Goal: Task Accomplishment & Management: Complete application form

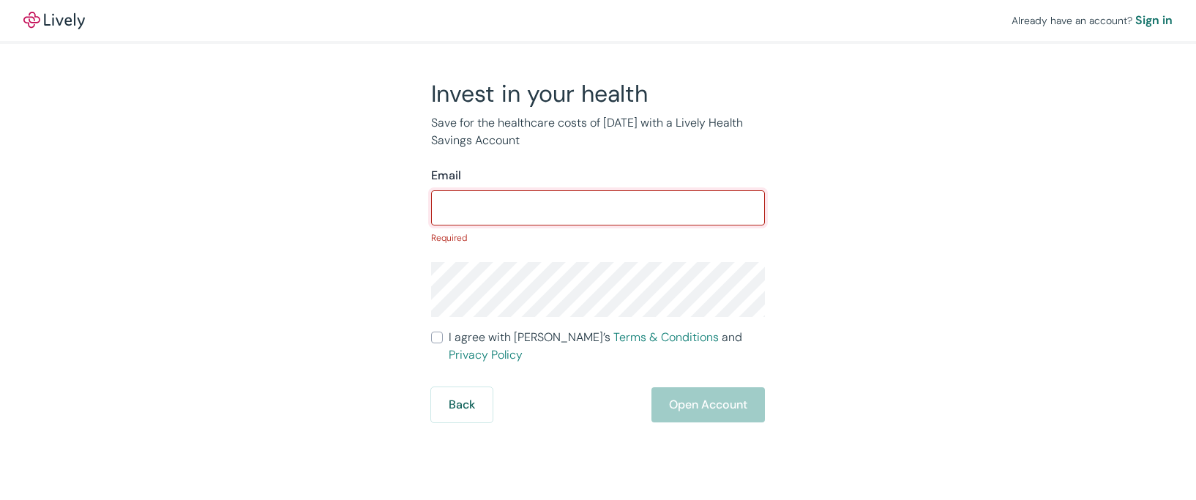
click at [913, 263] on div "Invest in your health Save for the healthcare costs of tomorrow with a Lively H…" at bounding box center [589, 250] width 703 height 343
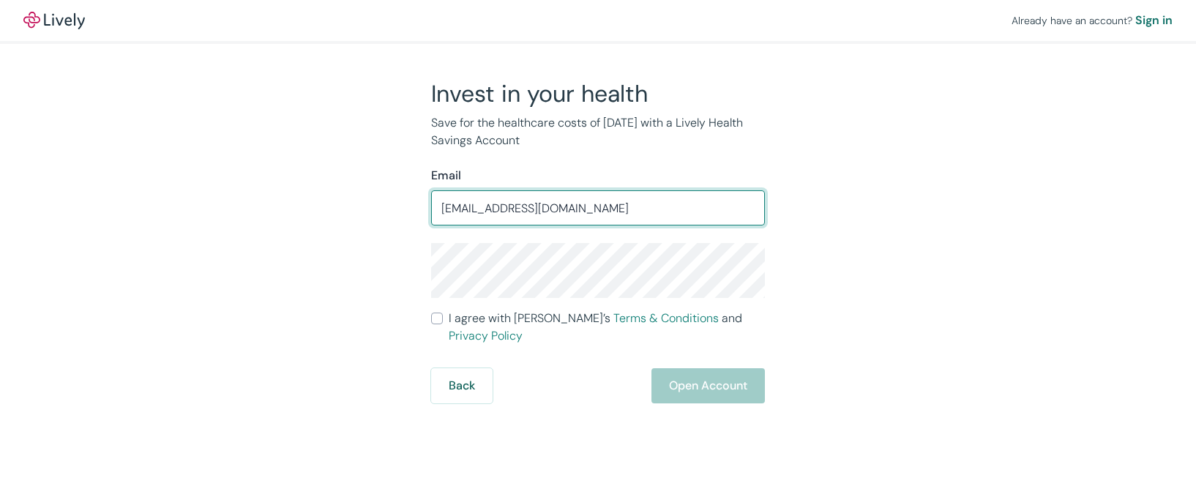
type input "[EMAIL_ADDRESS][DOMAIN_NAME]"
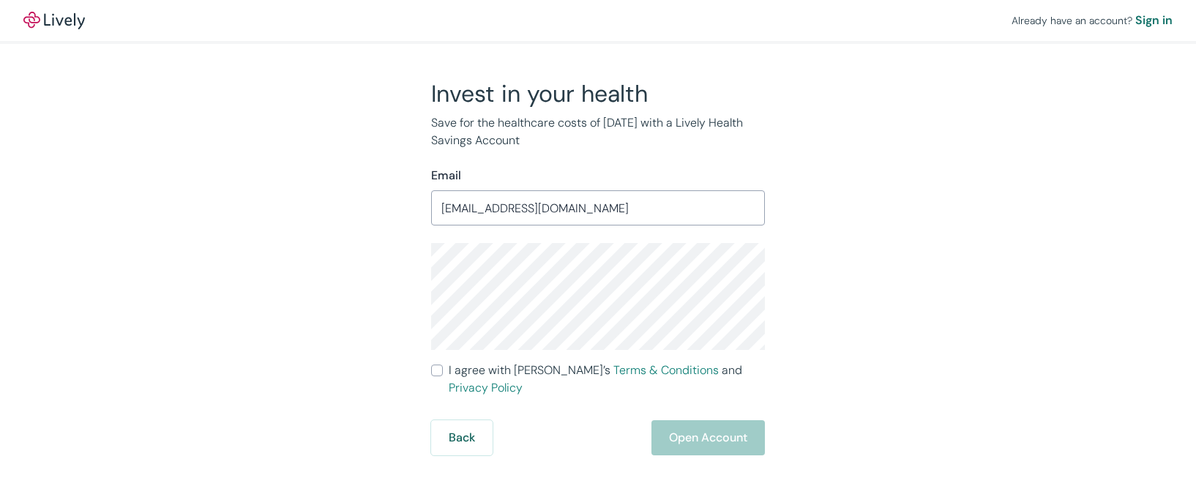
click at [435, 367] on input "I agree with Lively’s Terms & Conditions and Privacy Policy" at bounding box center [437, 370] width 12 height 12
checkbox input "true"
click at [700, 420] on button "Open Account" at bounding box center [707, 437] width 113 height 35
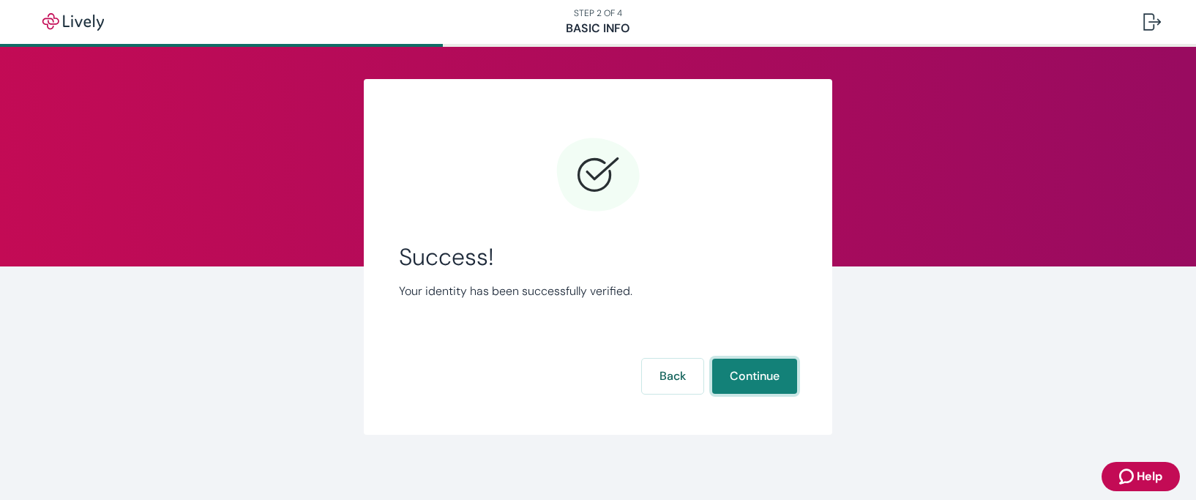
click at [745, 379] on button "Continue" at bounding box center [754, 376] width 85 height 35
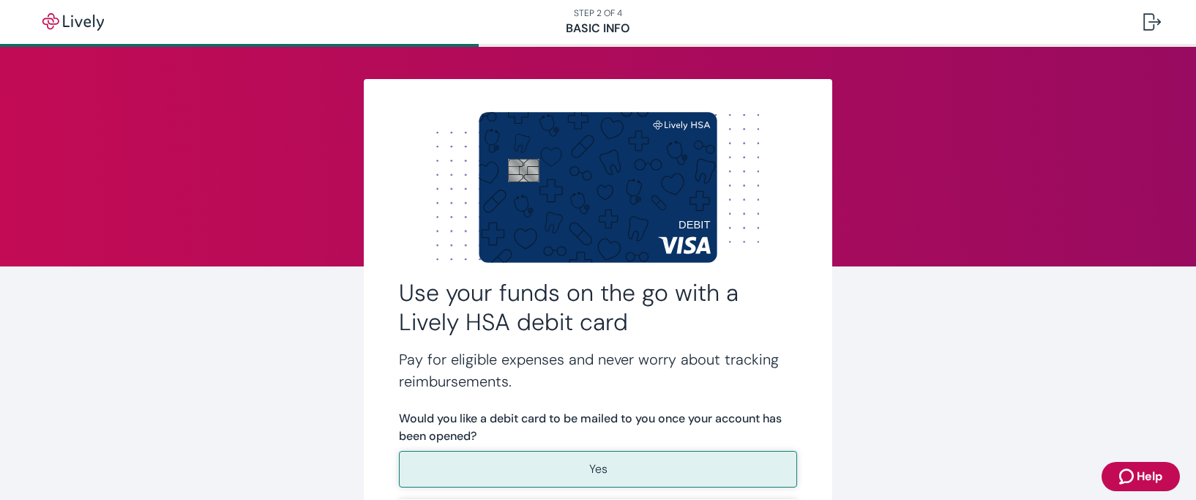
scroll to position [146, 0]
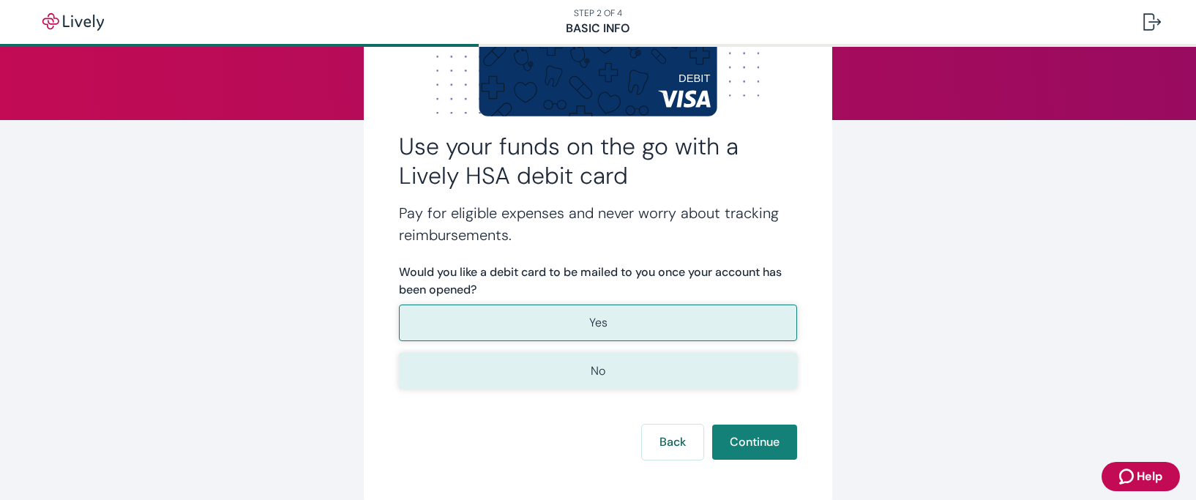
click at [566, 372] on button "No" at bounding box center [598, 371] width 398 height 37
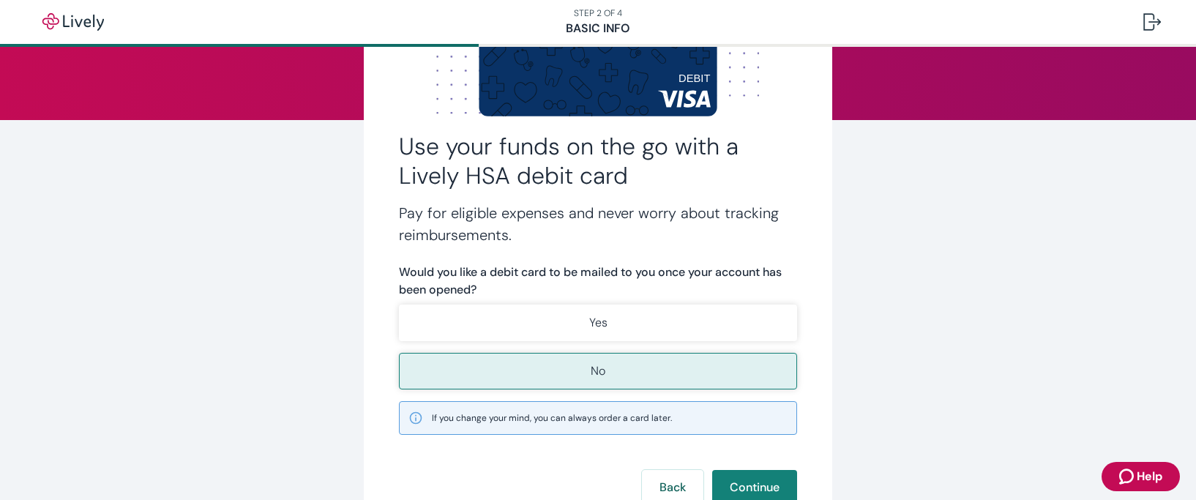
scroll to position [220, 0]
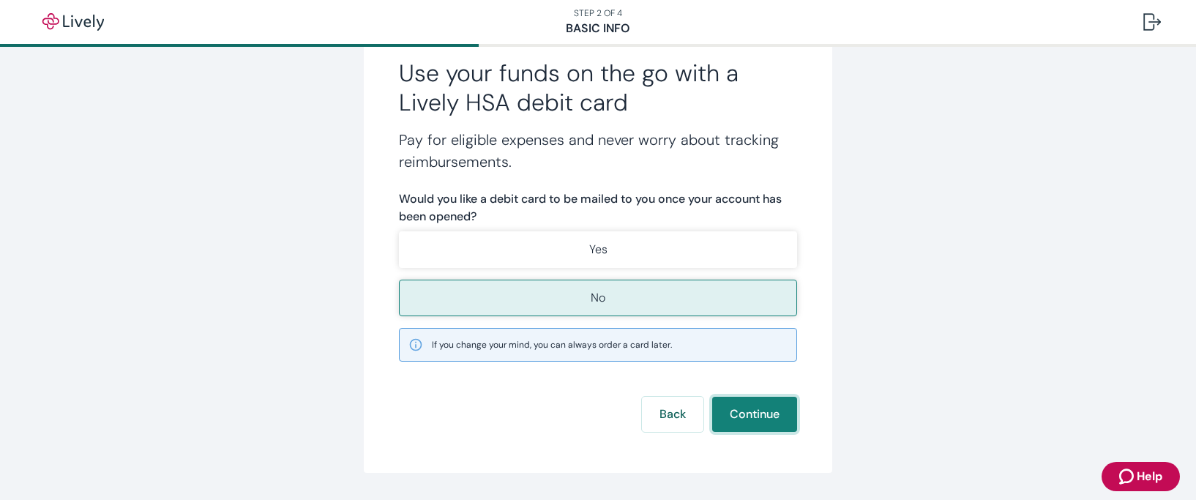
click at [764, 424] on button "Continue" at bounding box center [754, 414] width 85 height 35
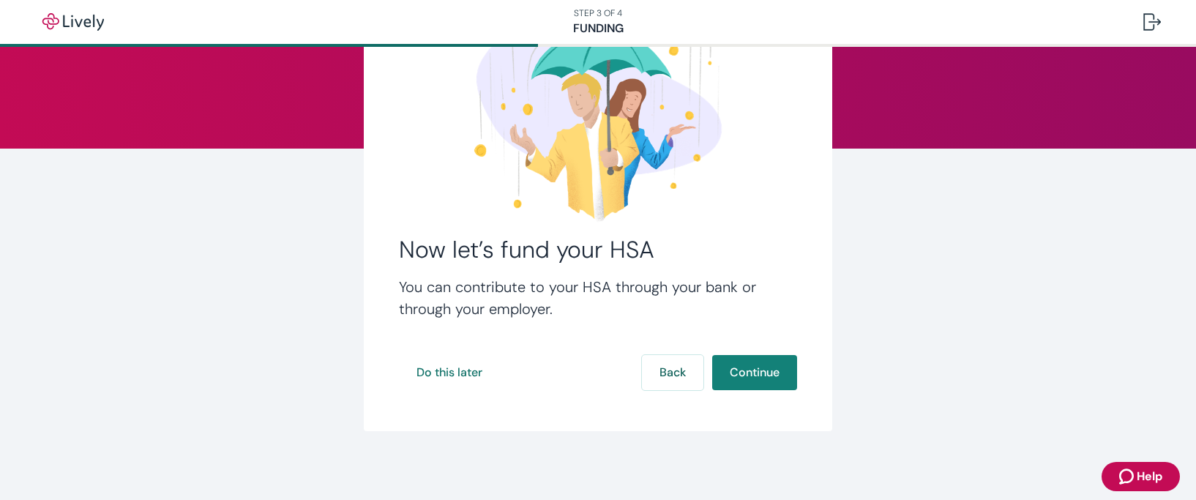
scroll to position [119, 0]
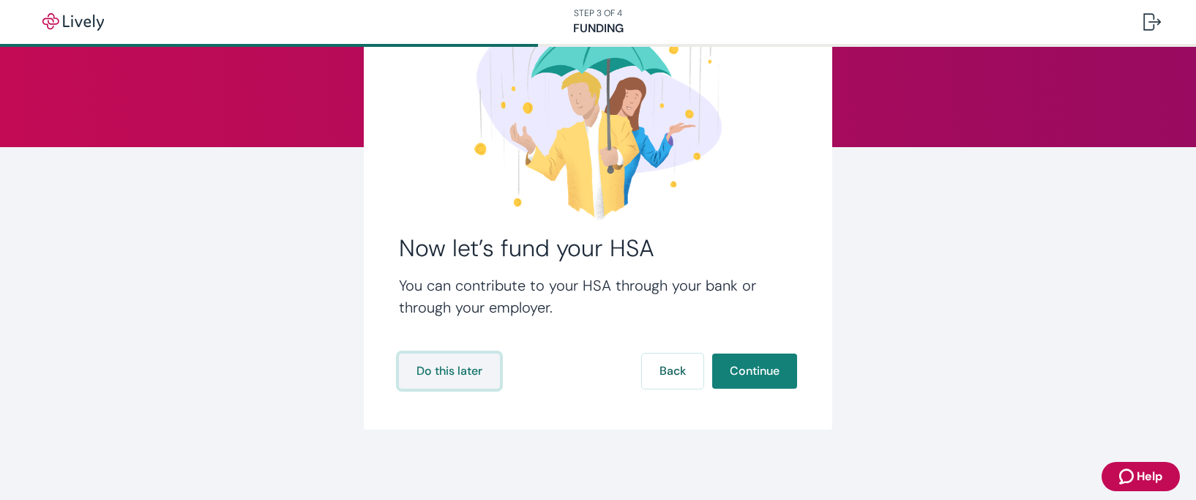
click at [453, 372] on button "Do this later" at bounding box center [449, 370] width 101 height 35
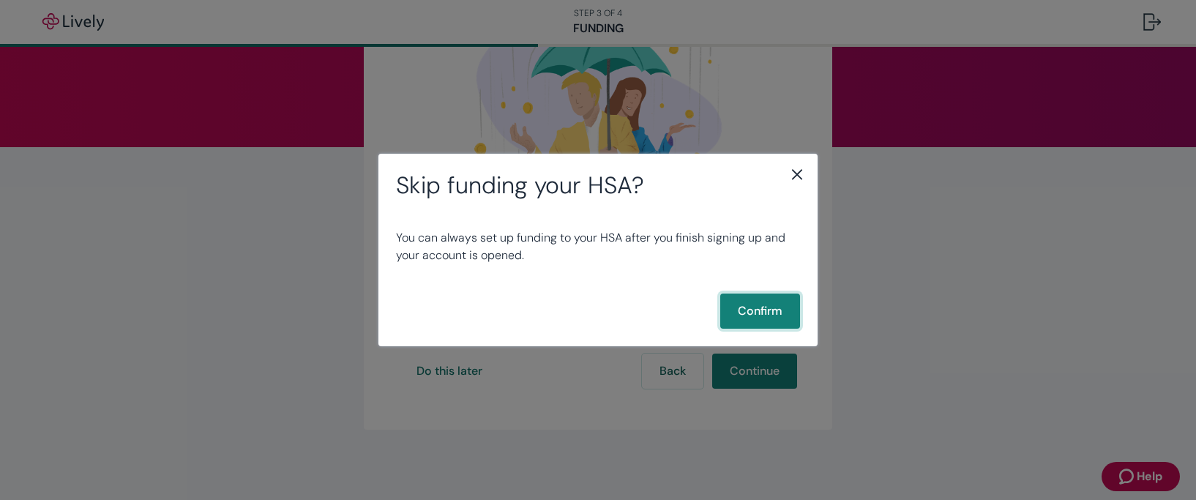
click at [743, 304] on button "Confirm" at bounding box center [760, 310] width 80 height 35
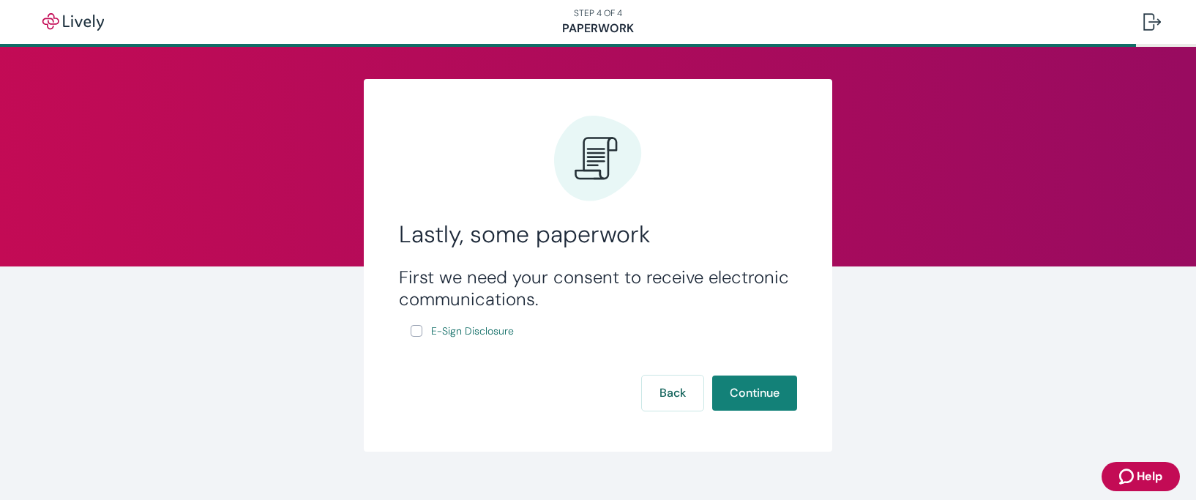
click at [413, 330] on input "E-Sign Disclosure" at bounding box center [417, 331] width 12 height 12
checkbox input "true"
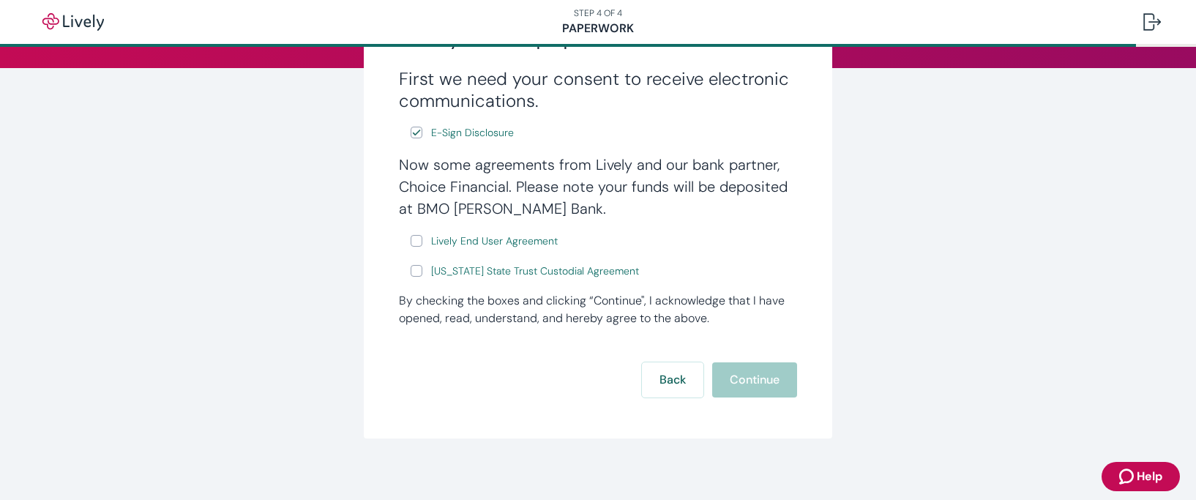
scroll to position [207, 0]
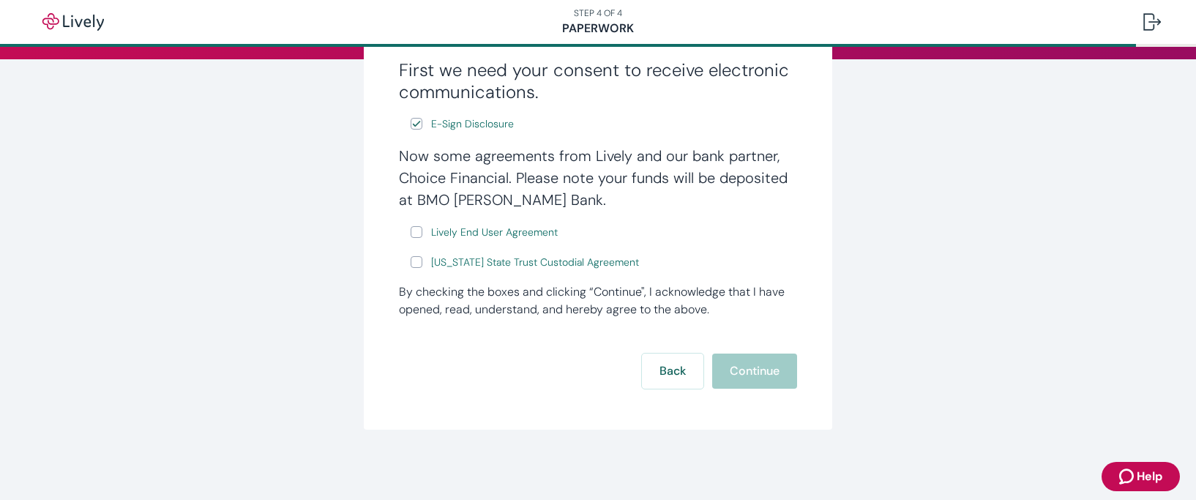
click at [413, 228] on input "Lively End User Agreement" at bounding box center [417, 232] width 12 height 12
checkbox input "true"
click at [411, 265] on input "Wyoming State Trust Custodial Agreement" at bounding box center [417, 262] width 12 height 12
checkbox input "true"
click at [749, 362] on button "Continue" at bounding box center [754, 370] width 85 height 35
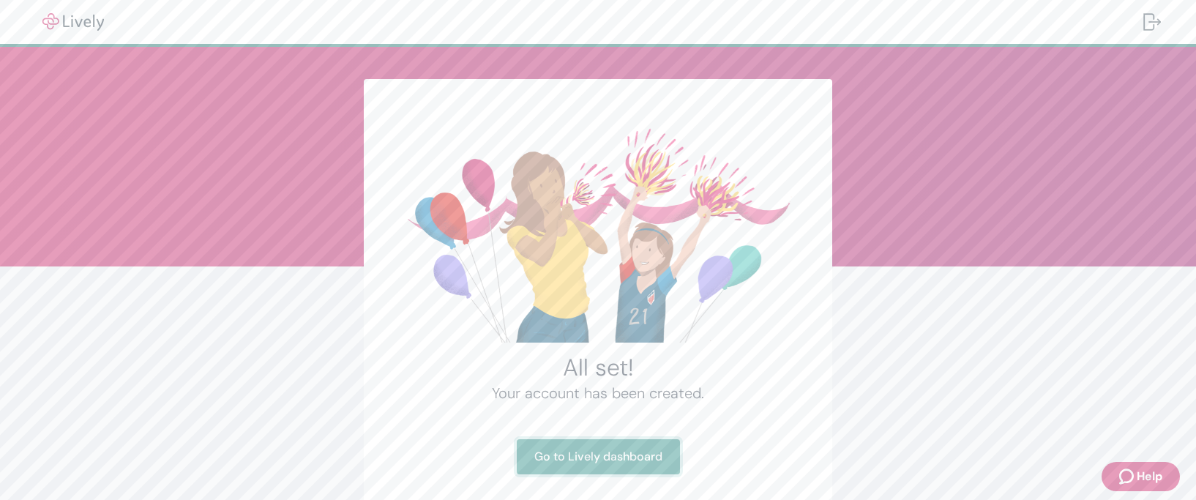
click at [593, 462] on link "Go to Lively dashboard" at bounding box center [598, 456] width 163 height 35
